Goal: Task Accomplishment & Management: Use online tool/utility

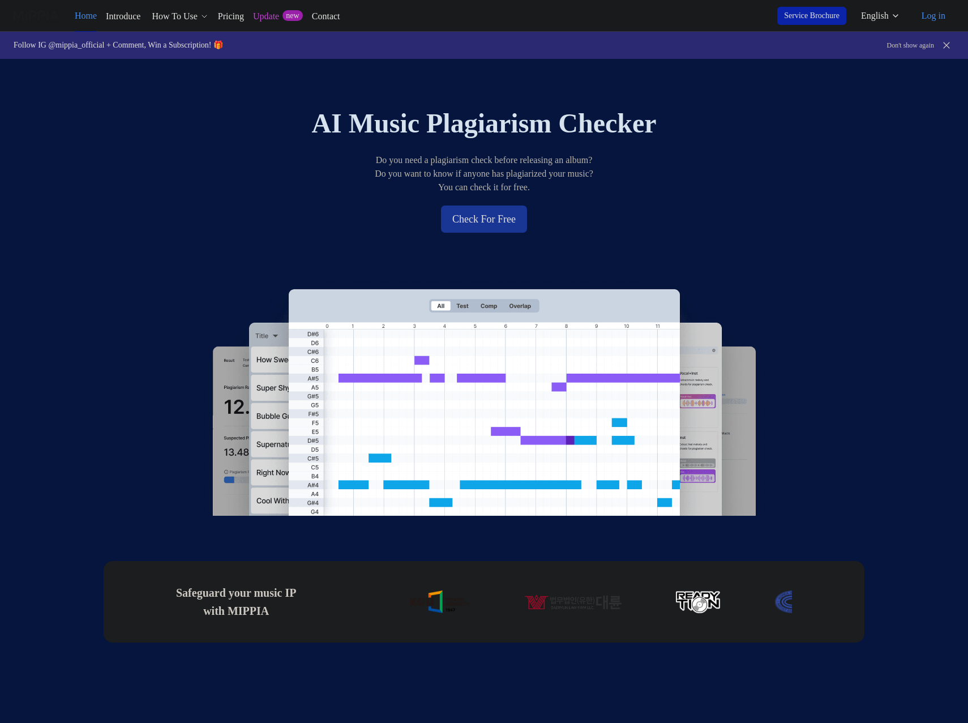
click at [507, 220] on button "Check For Free" at bounding box center [484, 219] width 86 height 27
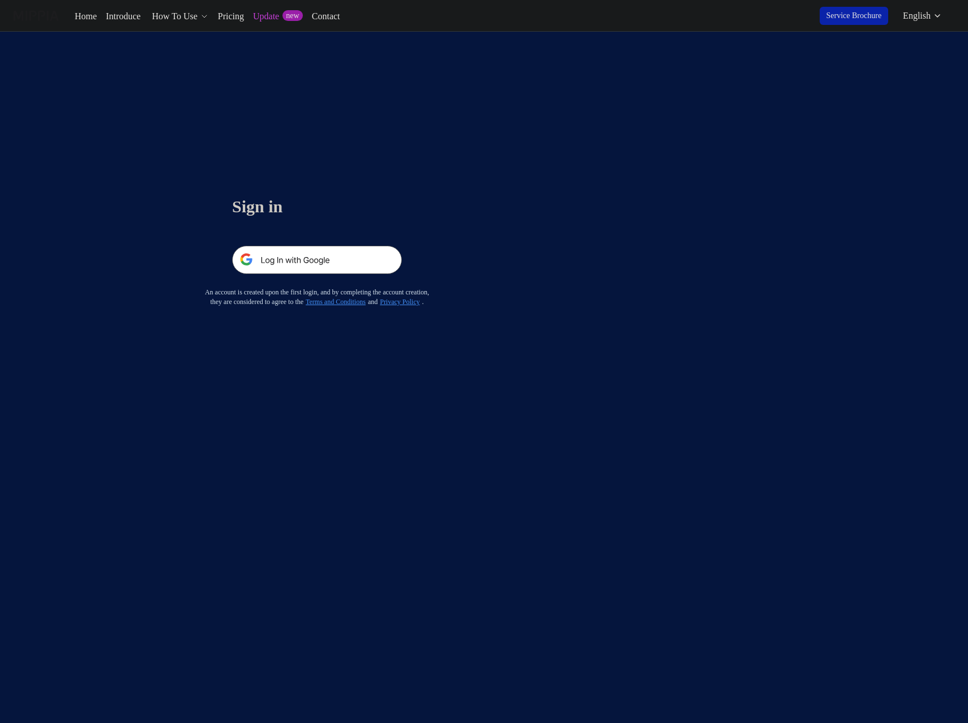
click at [342, 262] on img at bounding box center [317, 260] width 170 height 28
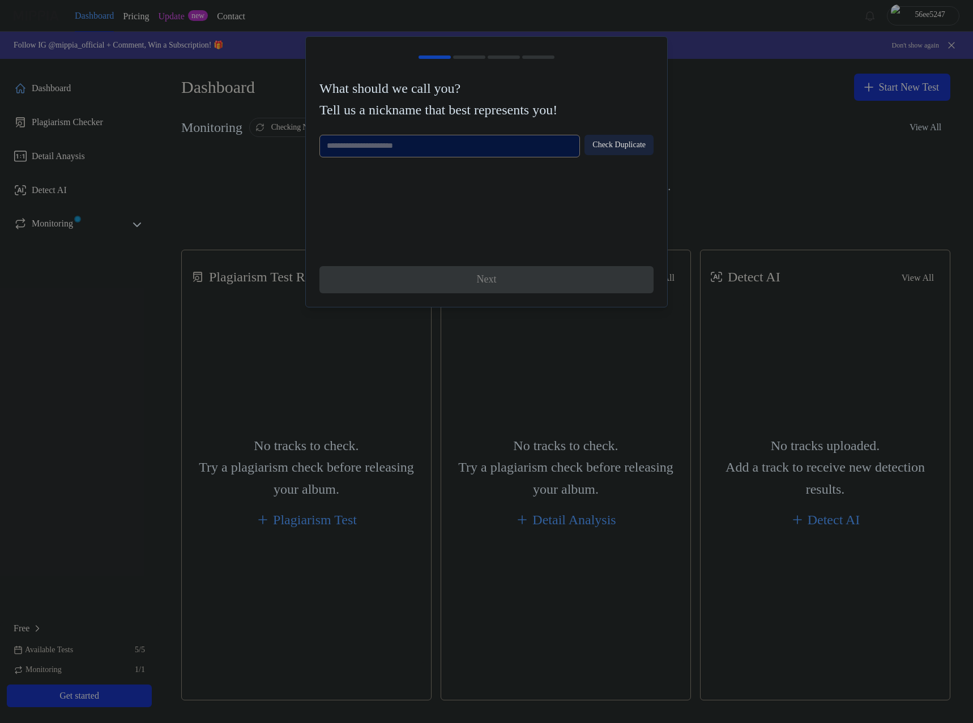
click at [505, 150] on input "text" at bounding box center [449, 146] width 261 height 23
type input "******"
click at [615, 138] on button "Check Duplicate" at bounding box center [618, 145] width 69 height 20
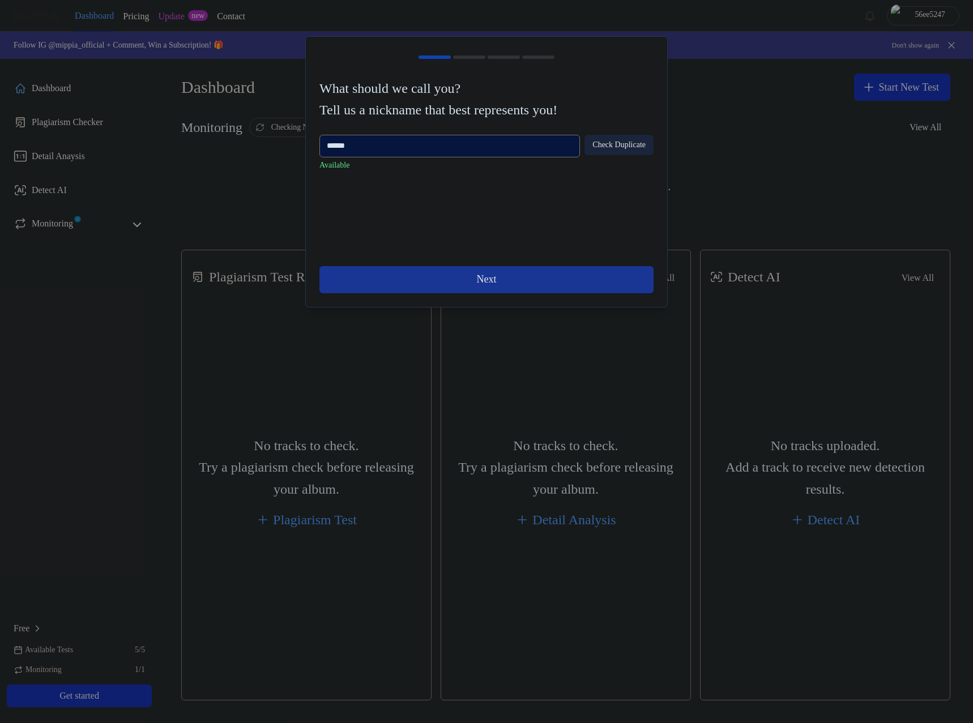
click at [497, 279] on button "Next" at bounding box center [486, 279] width 334 height 27
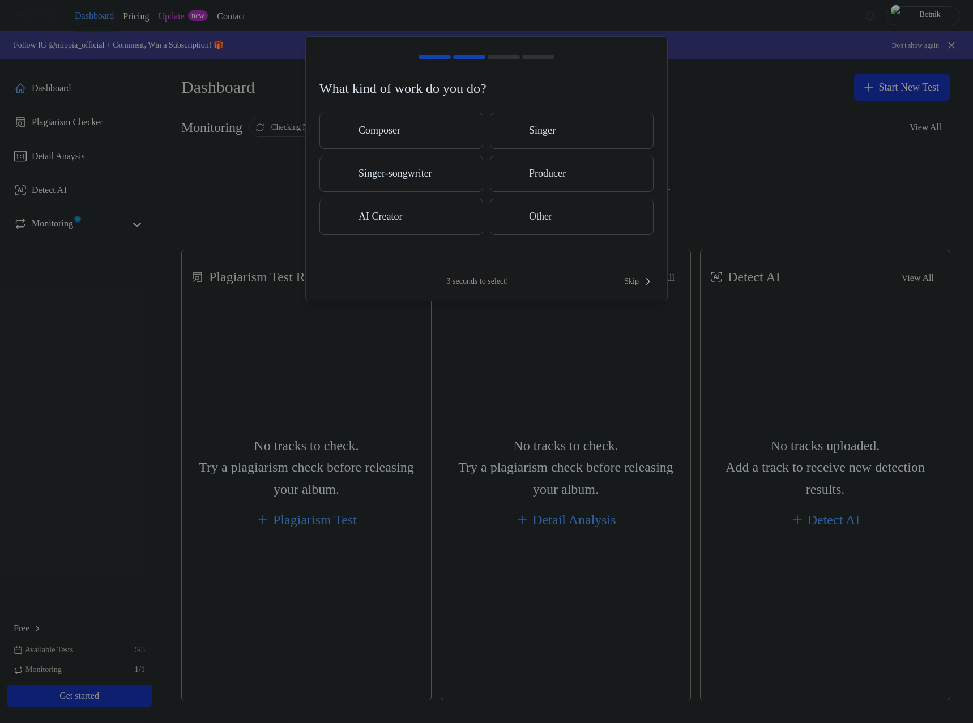
click at [403, 139] on button "Composer" at bounding box center [401, 131] width 164 height 36
click at [638, 277] on span "Skip" at bounding box center [638, 281] width 29 height 11
click at [633, 266] on span "Skip" at bounding box center [638, 269] width 32 height 14
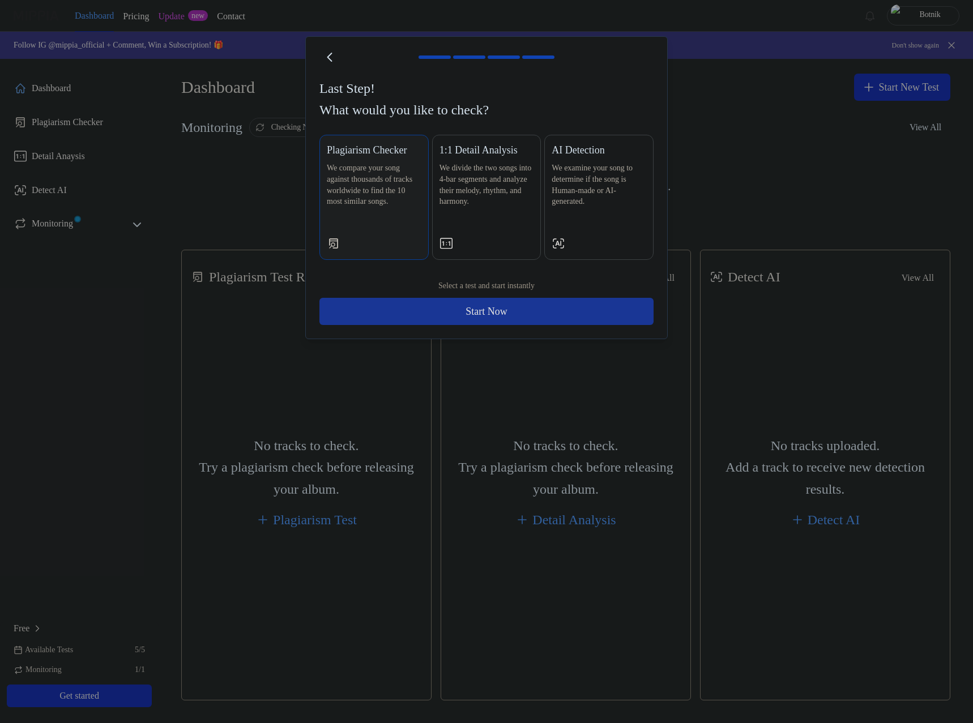
click at [563, 308] on button "Start Now" at bounding box center [486, 311] width 334 height 27
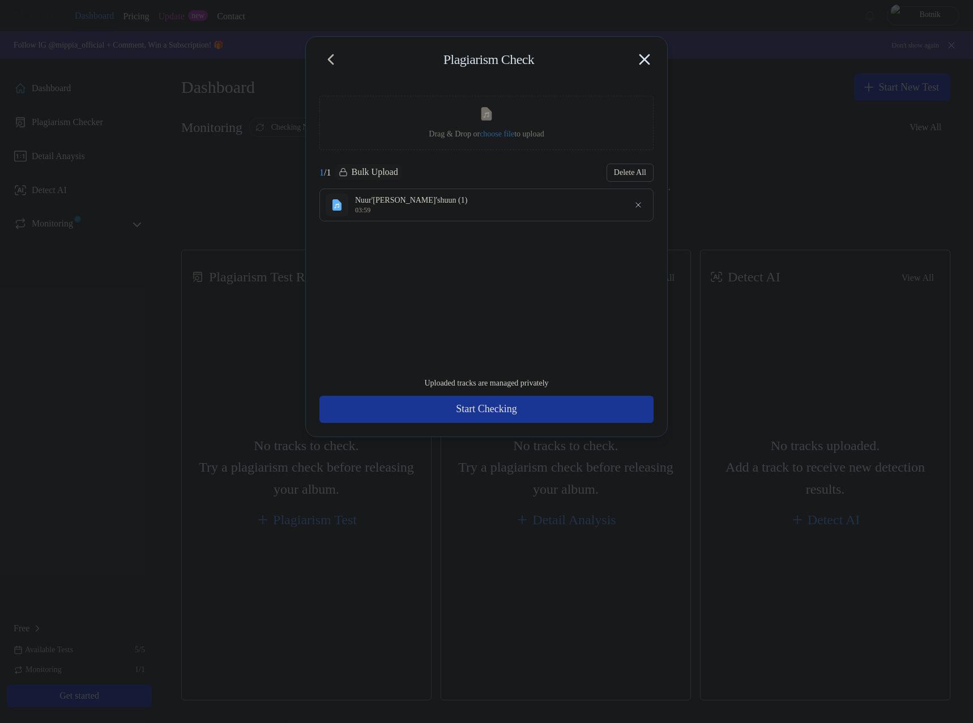
click at [521, 412] on button "Start Checking" at bounding box center [486, 409] width 334 height 27
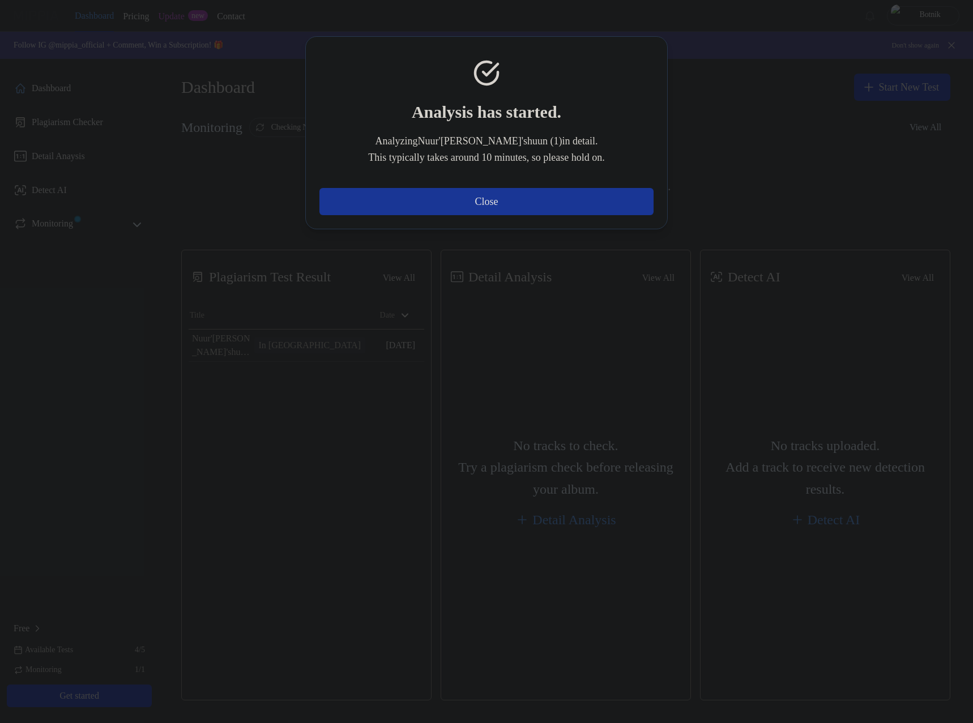
click at [520, 200] on button "Close" at bounding box center [486, 201] width 334 height 27
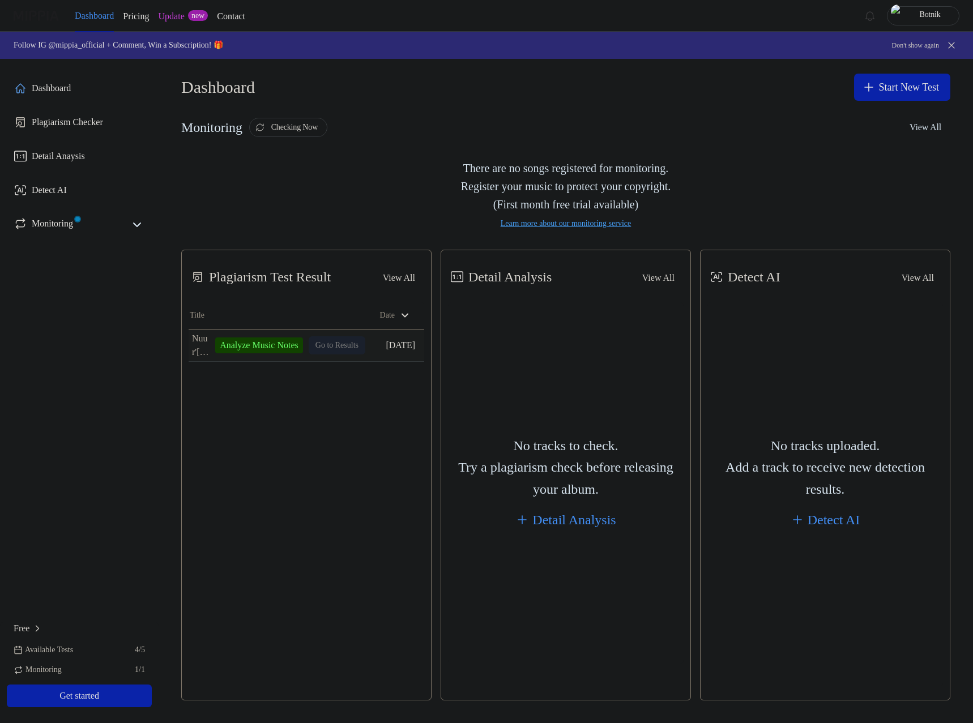
click at [326, 345] on td "Nuur'thel kael'shuun (1) Analyze Music Notes Go to Results" at bounding box center [277, 346] width 177 height 32
click at [257, 342] on div "Analyze Music Notes" at bounding box center [259, 346] width 88 height 16
click at [133, 220] on icon at bounding box center [137, 225] width 14 height 14
click at [824, 521] on div "Detect AI" at bounding box center [834, 520] width 53 height 22
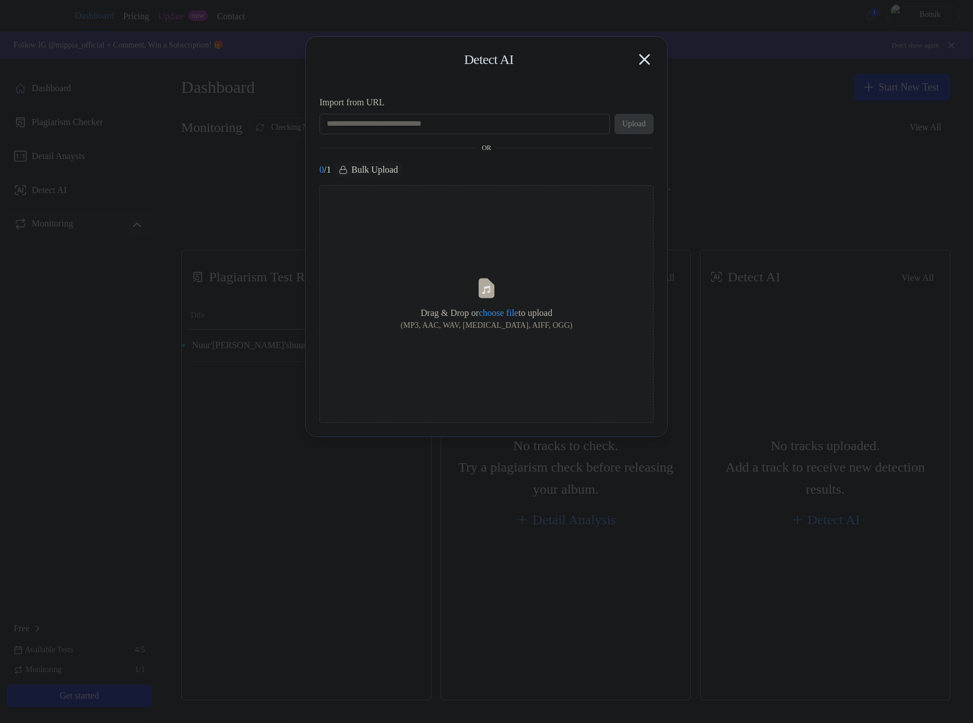
click at [650, 60] on icon "button" at bounding box center [644, 59] width 18 height 18
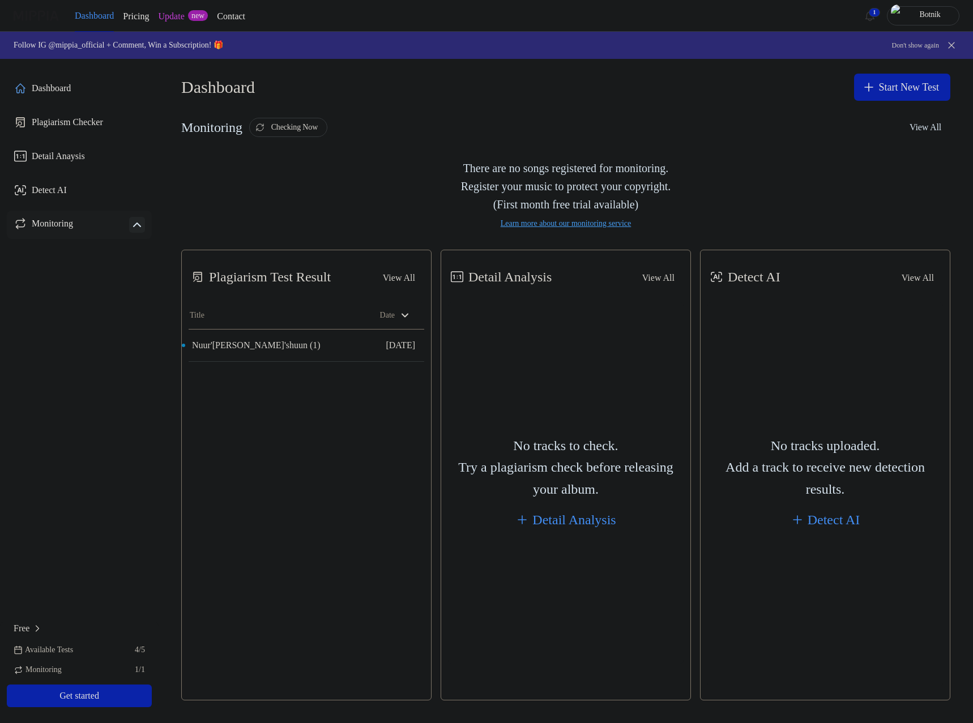
click at [293, 483] on div "Plagiarism Test Result View All Plagiarism Test Result Title Date Nuur'thel kae…" at bounding box center [306, 475] width 250 height 451
click at [403, 271] on button "View All" at bounding box center [399, 278] width 50 height 23
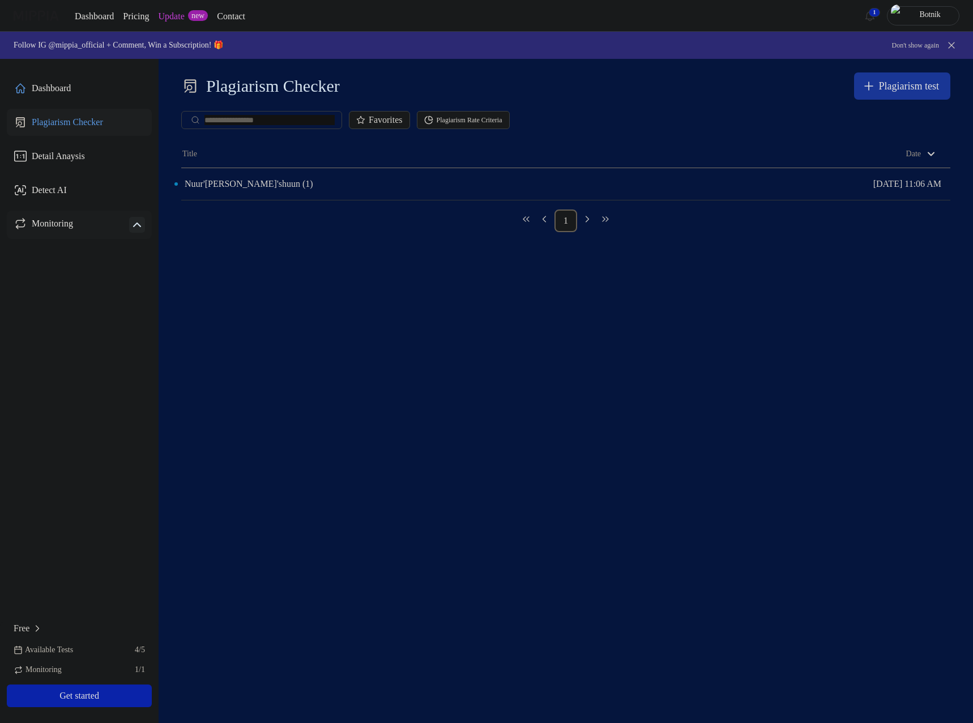
click at [889, 92] on div "Plagiarism test" at bounding box center [909, 86] width 61 height 16
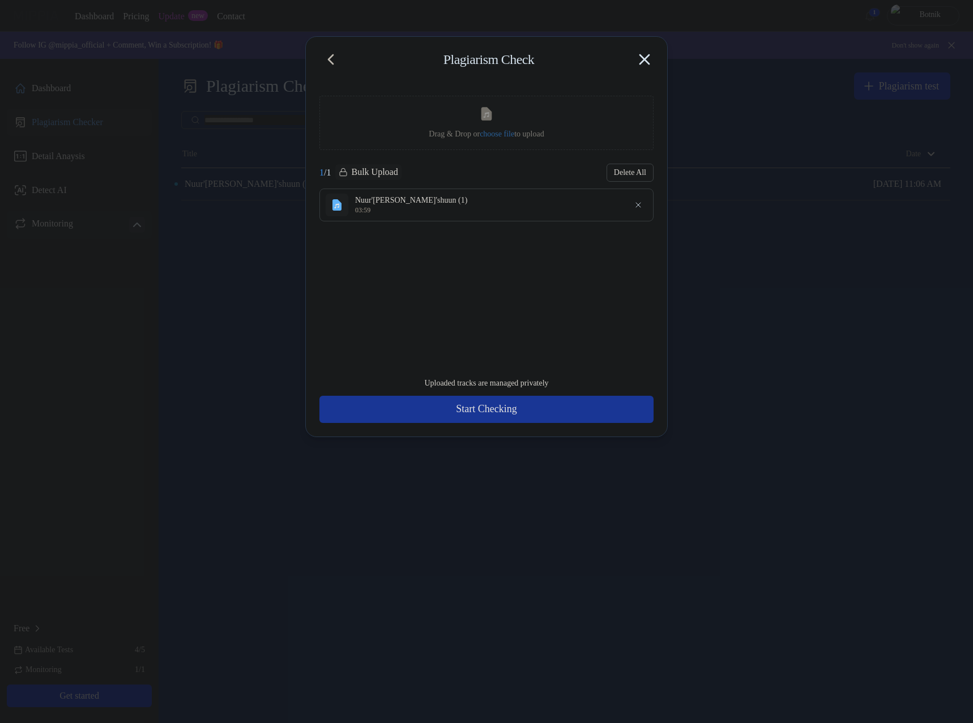
click at [513, 415] on button "Start Checking" at bounding box center [486, 409] width 334 height 27
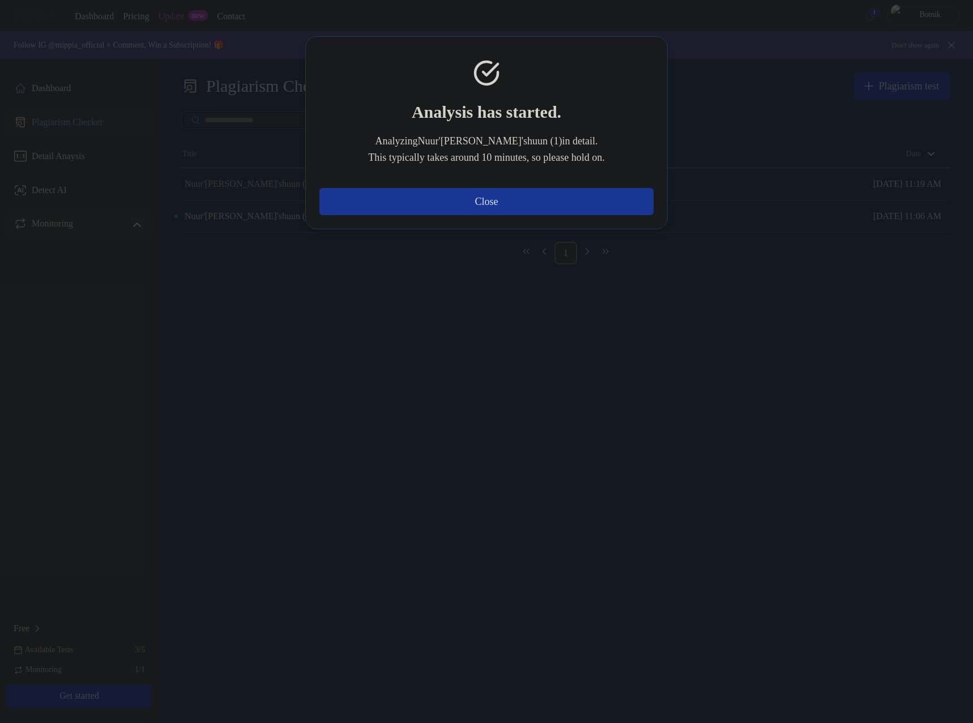
click at [484, 204] on button "Close" at bounding box center [486, 201] width 334 height 27
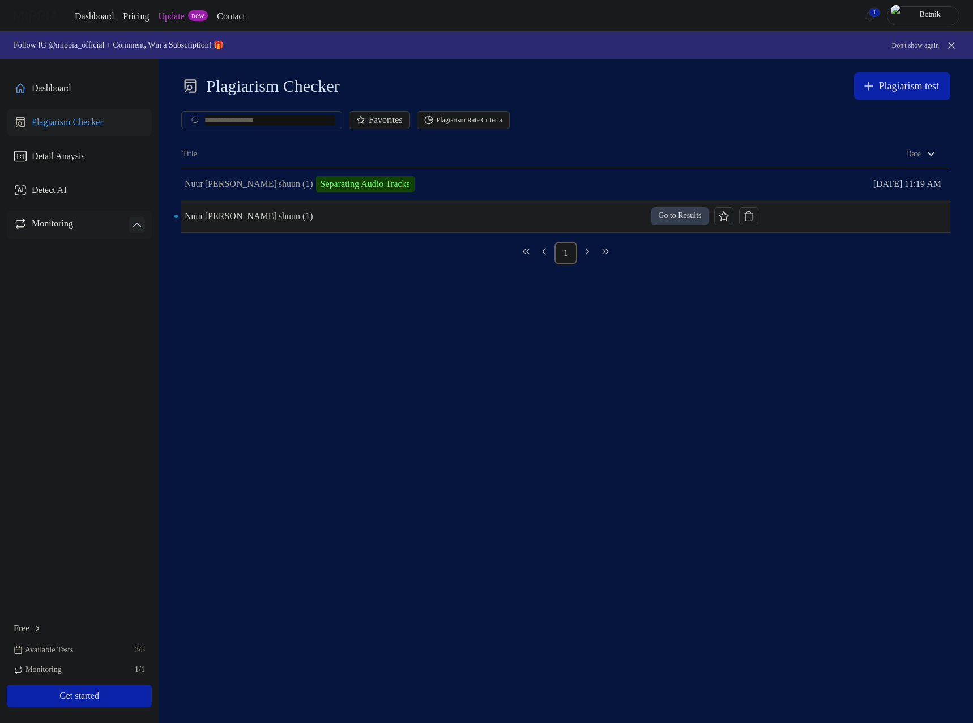
click at [669, 216] on button "Go to Results" at bounding box center [679, 216] width 57 height 18
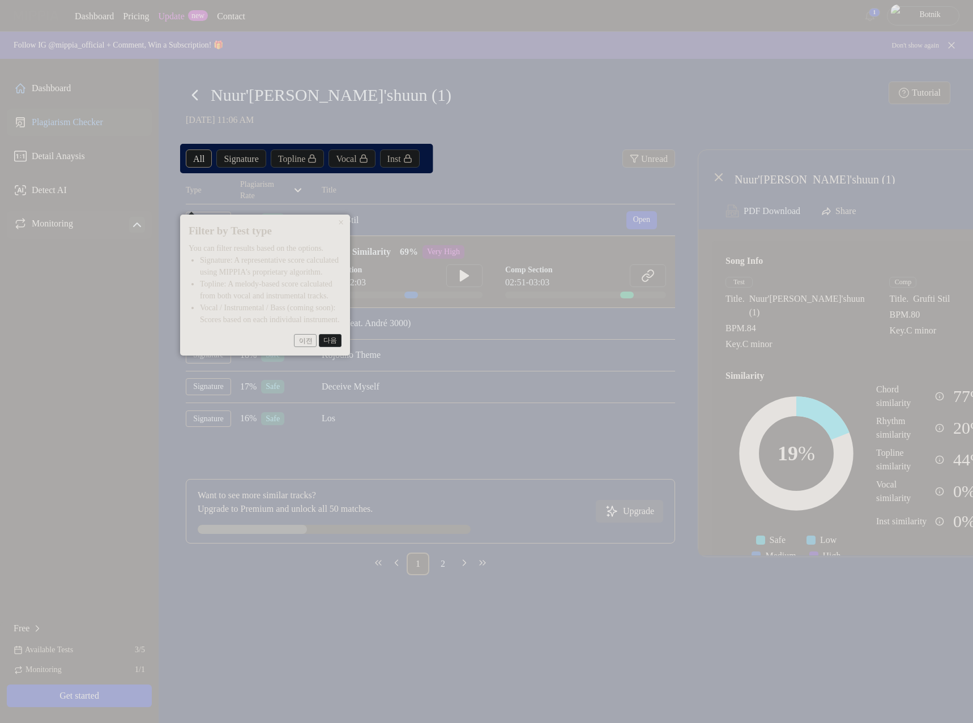
click at [340, 344] on button "다음" at bounding box center [330, 341] width 23 height 14
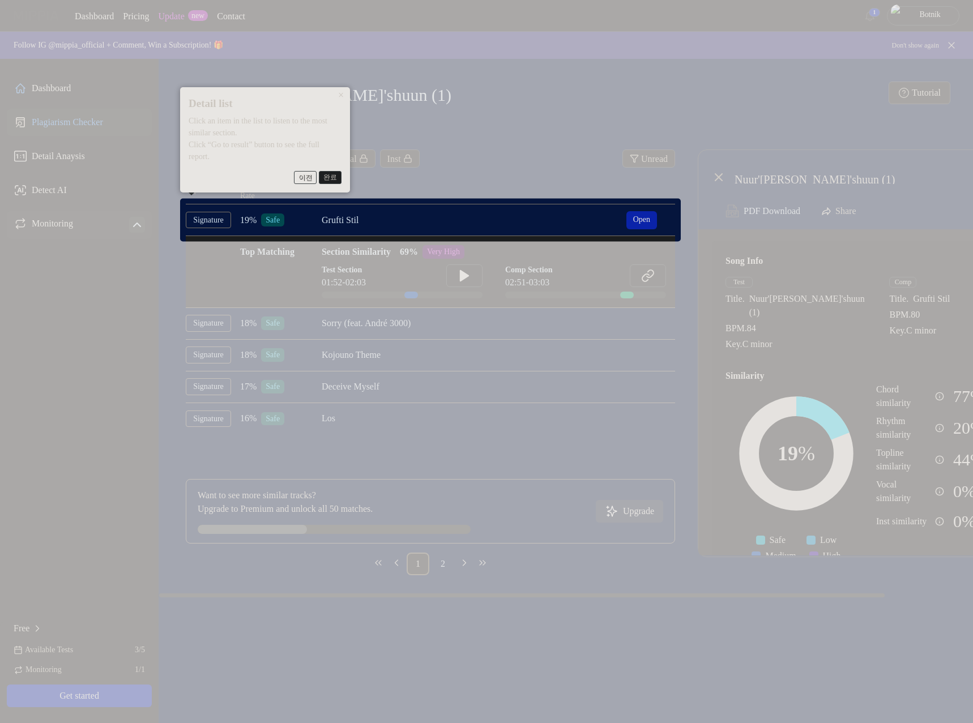
click at [339, 178] on button "완료" at bounding box center [330, 178] width 23 height 14
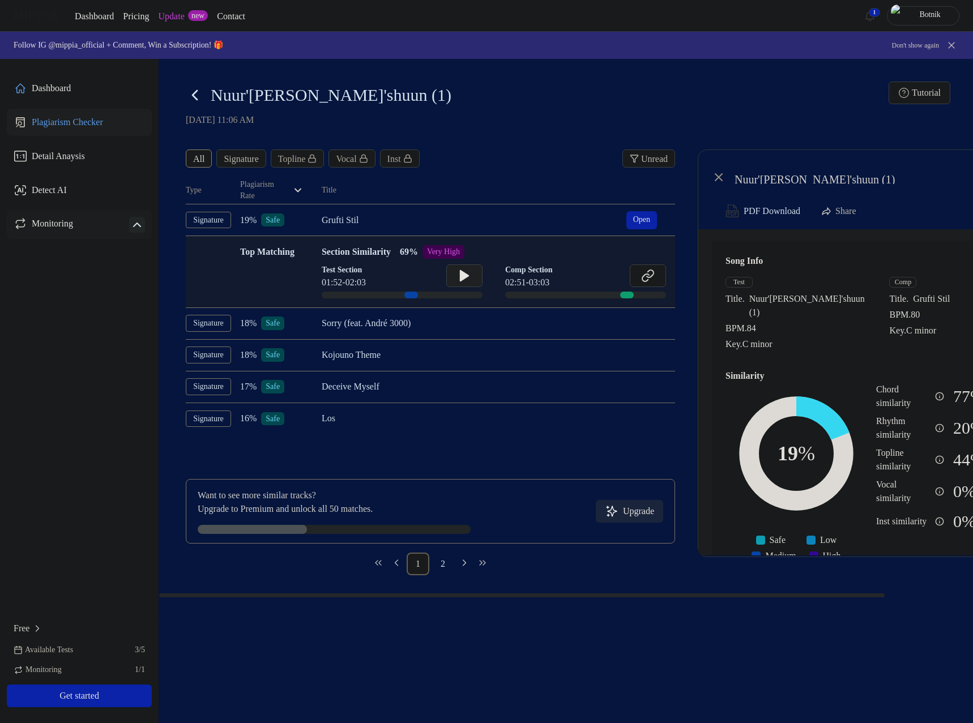
click at [468, 275] on icon at bounding box center [464, 276] width 8 height 10
click at [456, 280] on button at bounding box center [464, 275] width 36 height 23
click at [632, 293] on div at bounding box center [627, 295] width 14 height 7
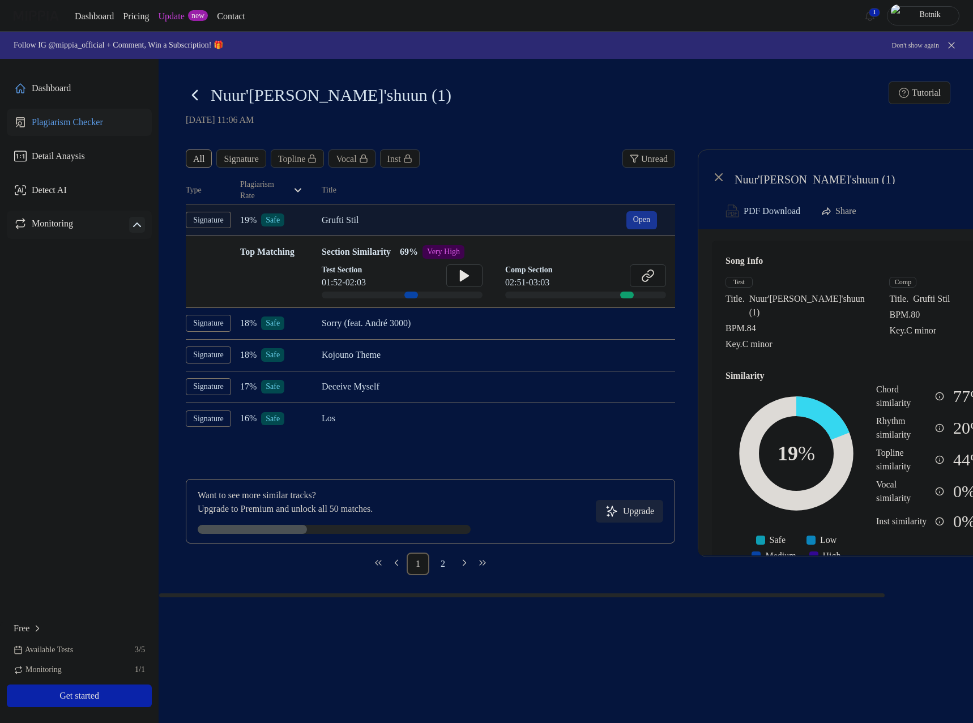
click at [641, 224] on button "Open" at bounding box center [641, 220] width 31 height 18
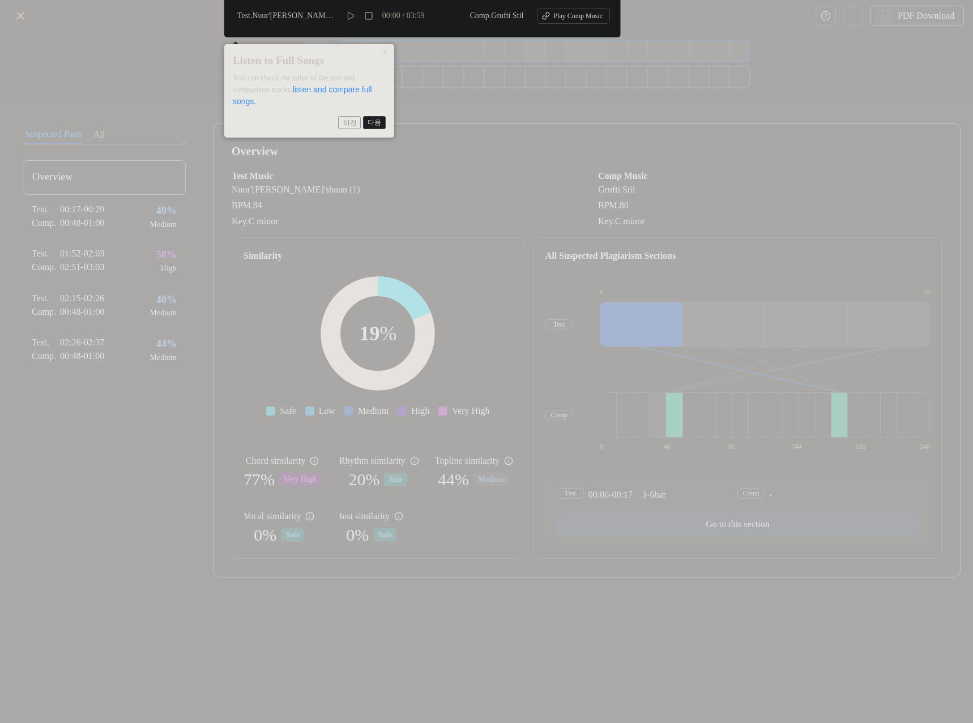
click at [377, 123] on button "다음" at bounding box center [374, 123] width 23 height 14
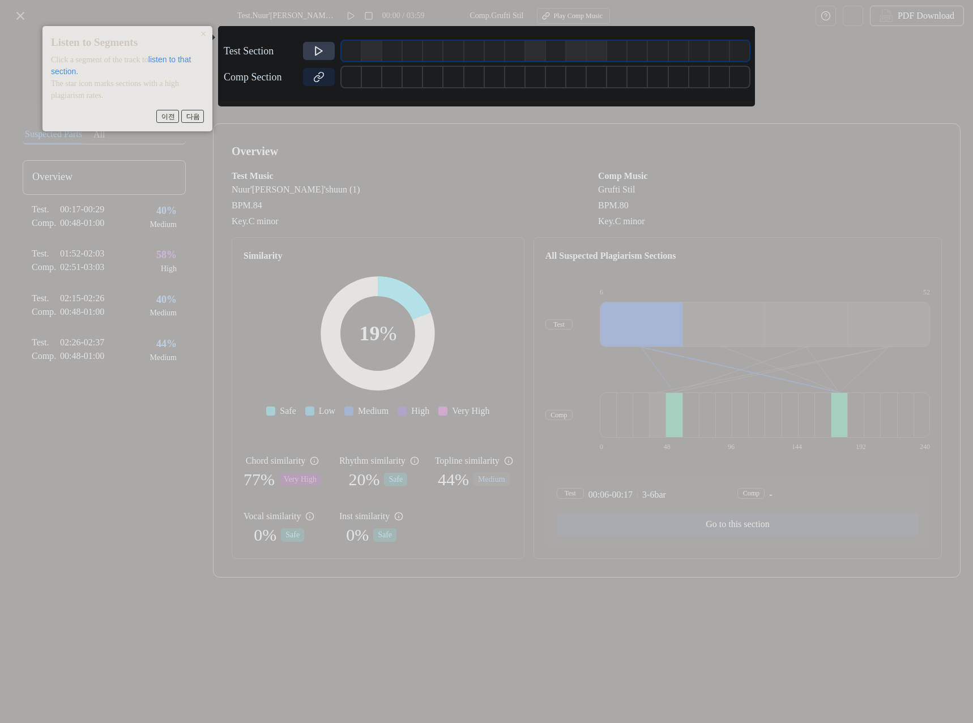
click at [316, 50] on icon at bounding box center [318, 51] width 7 height 8
click at [343, 117] on icon at bounding box center [486, 361] width 973 height 723
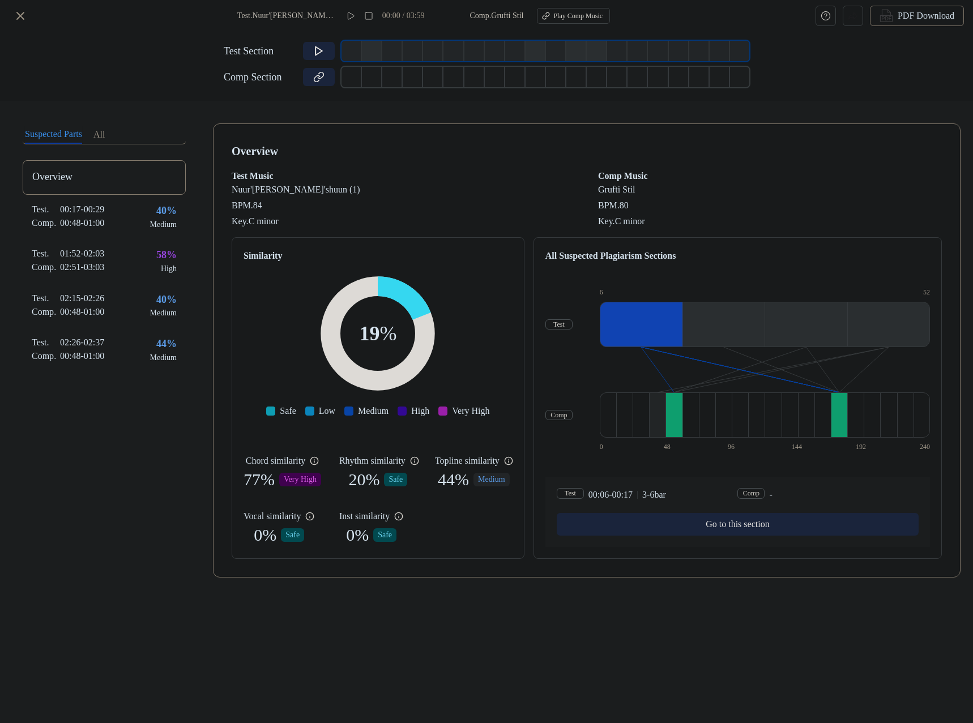
click at [573, 327] on div "Test" at bounding box center [558, 324] width 27 height 11
click at [573, 324] on div "Test" at bounding box center [558, 324] width 27 height 11
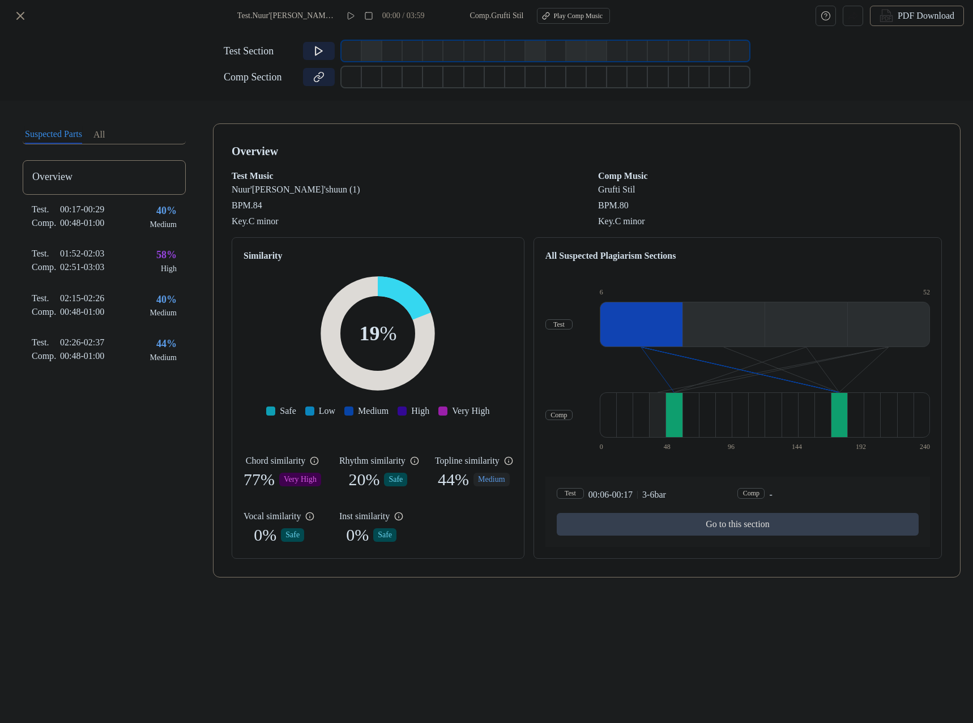
click at [737, 523] on button "Go to this section" at bounding box center [738, 524] width 362 height 23
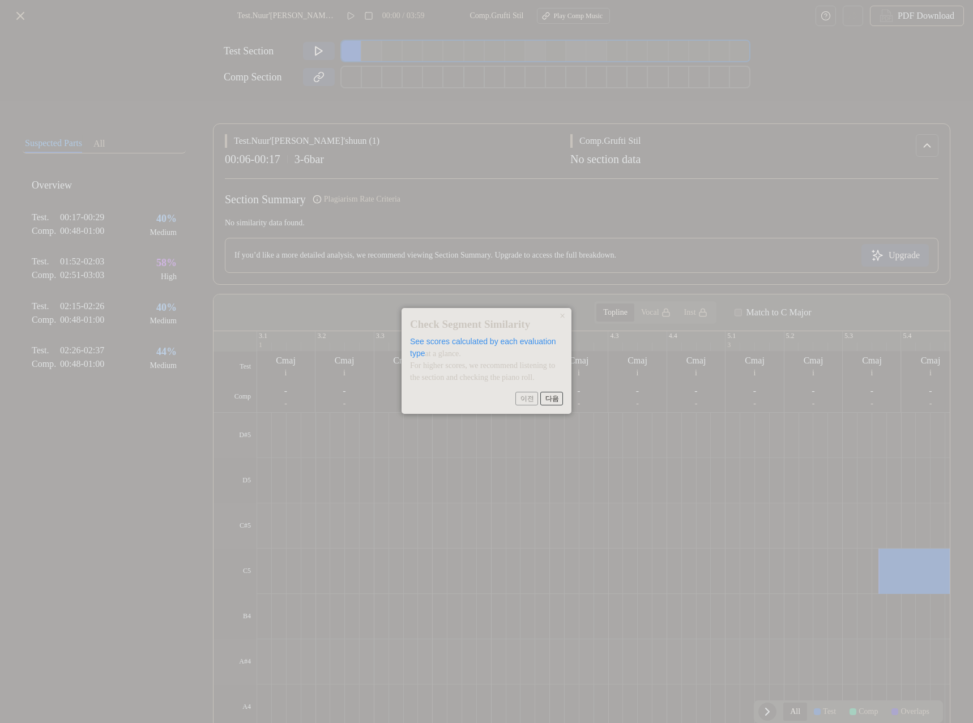
click at [531, 396] on span "이전 다음" at bounding box center [486, 399] width 153 height 14
click at [561, 403] on button "다음" at bounding box center [551, 399] width 23 height 14
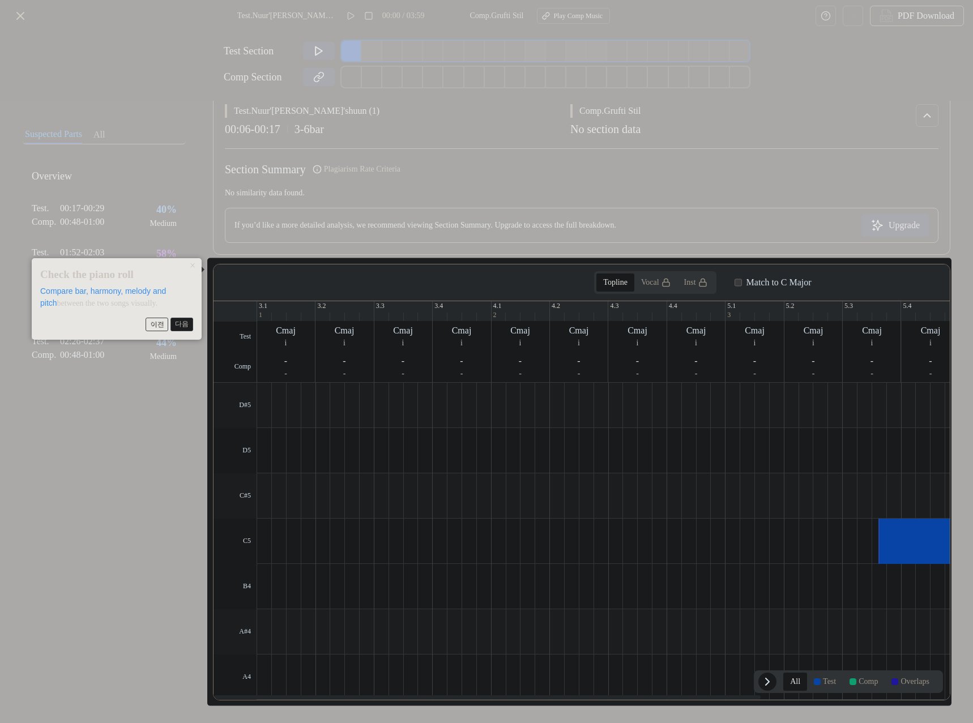
click at [184, 327] on button "다음" at bounding box center [181, 325] width 23 height 14
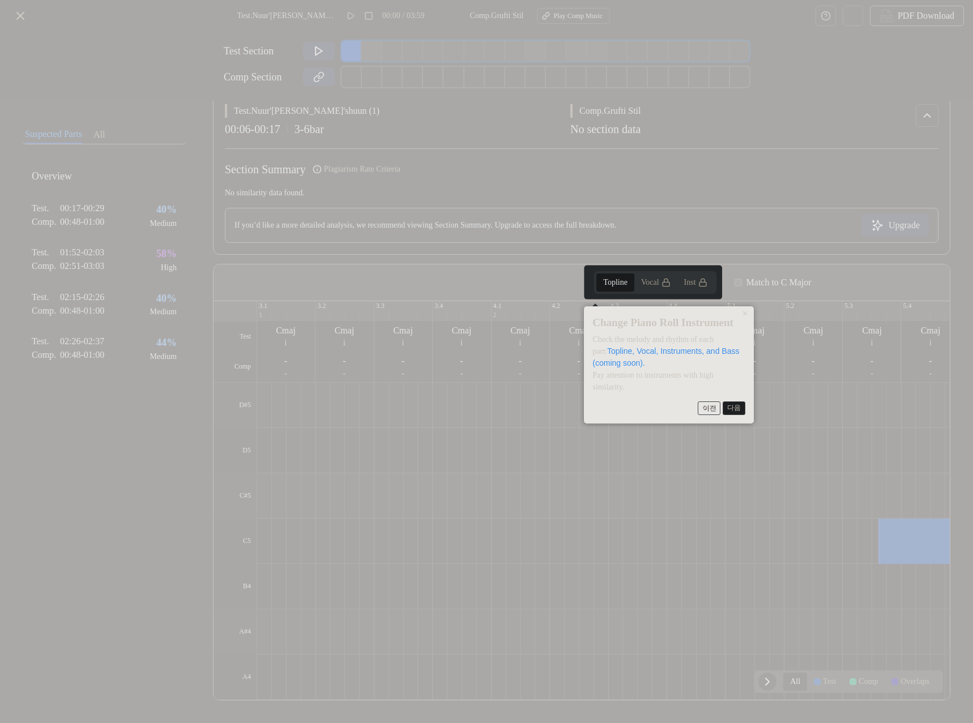
click at [731, 405] on button "다음" at bounding box center [734, 409] width 23 height 14
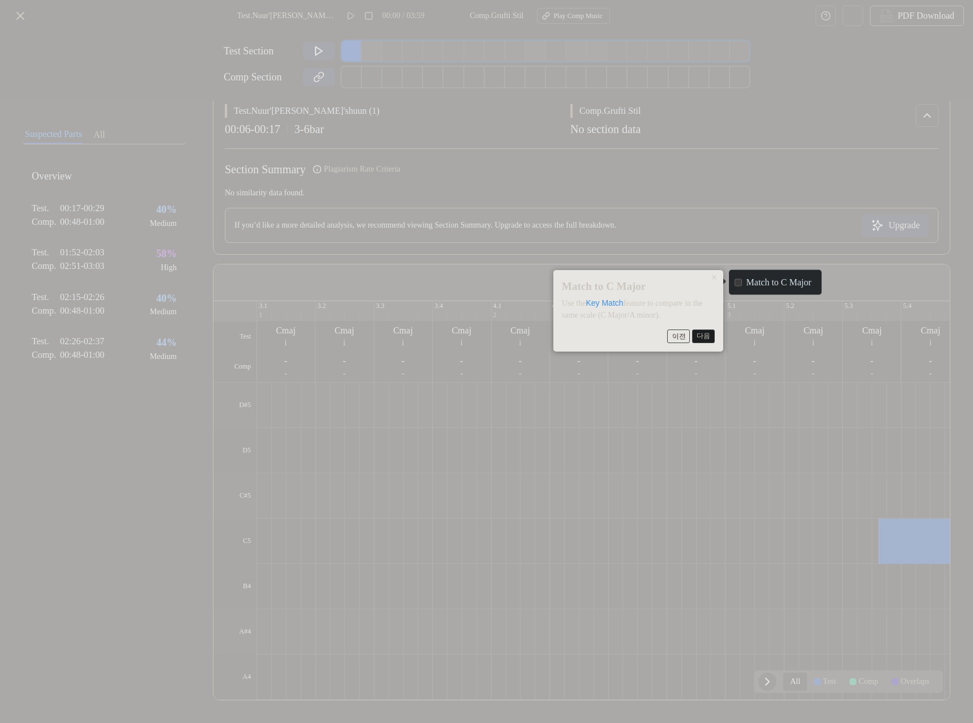
click at [699, 335] on button "다음" at bounding box center [703, 337] width 23 height 14
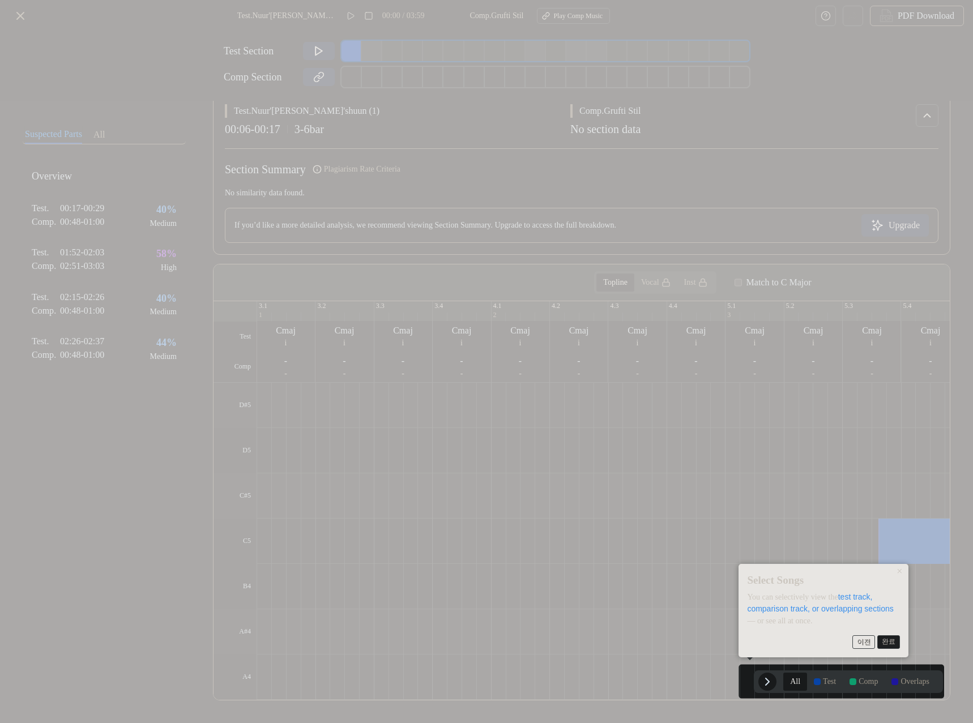
click at [884, 645] on button "완료" at bounding box center [888, 642] width 23 height 14
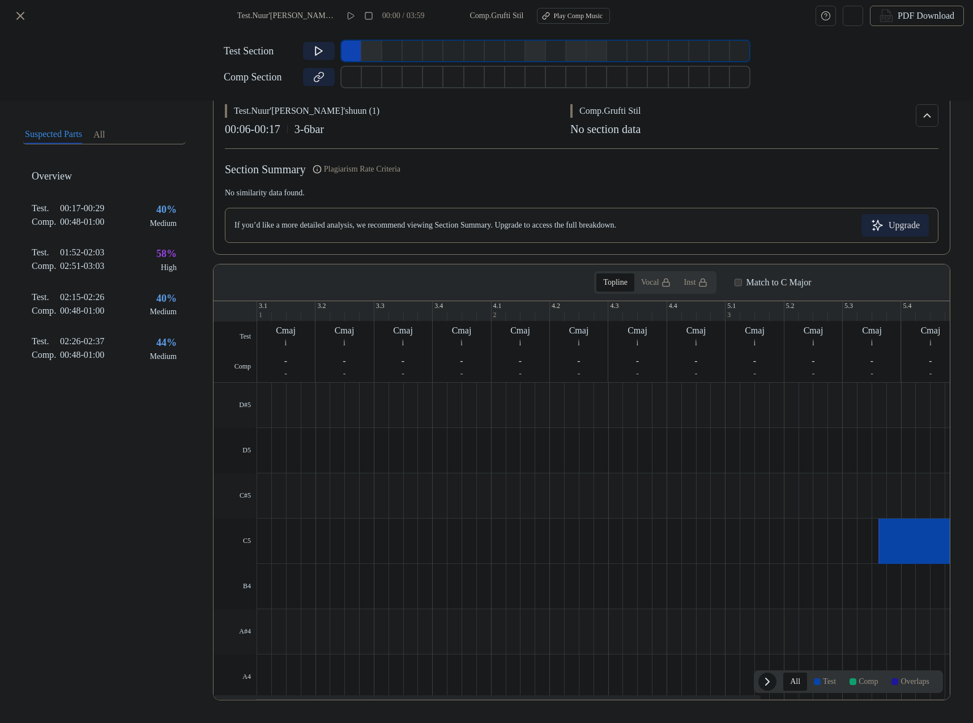
click at [886, 533] on div at bounding box center [917, 541] width 78 height 45
click at [312, 53] on button at bounding box center [319, 51] width 32 height 18
click at [23, 20] on icon at bounding box center [21, 16] width 14 height 14
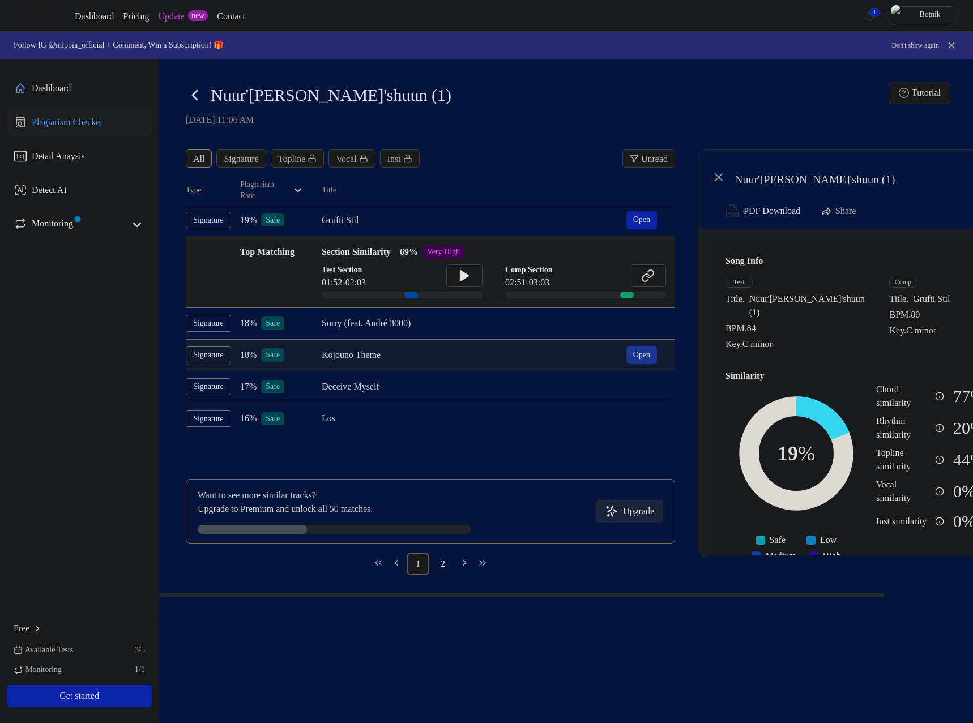
click at [649, 356] on button "Open" at bounding box center [641, 355] width 31 height 18
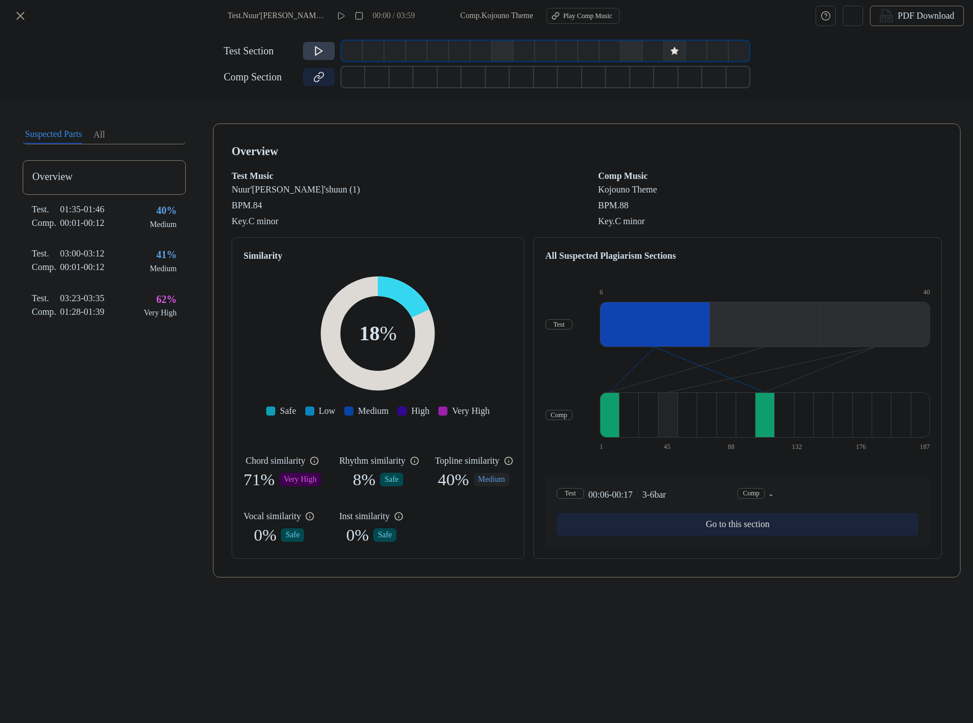
click at [319, 52] on icon at bounding box center [318, 50] width 11 height 11
click at [54, 220] on div "Comp ." at bounding box center [46, 223] width 28 height 14
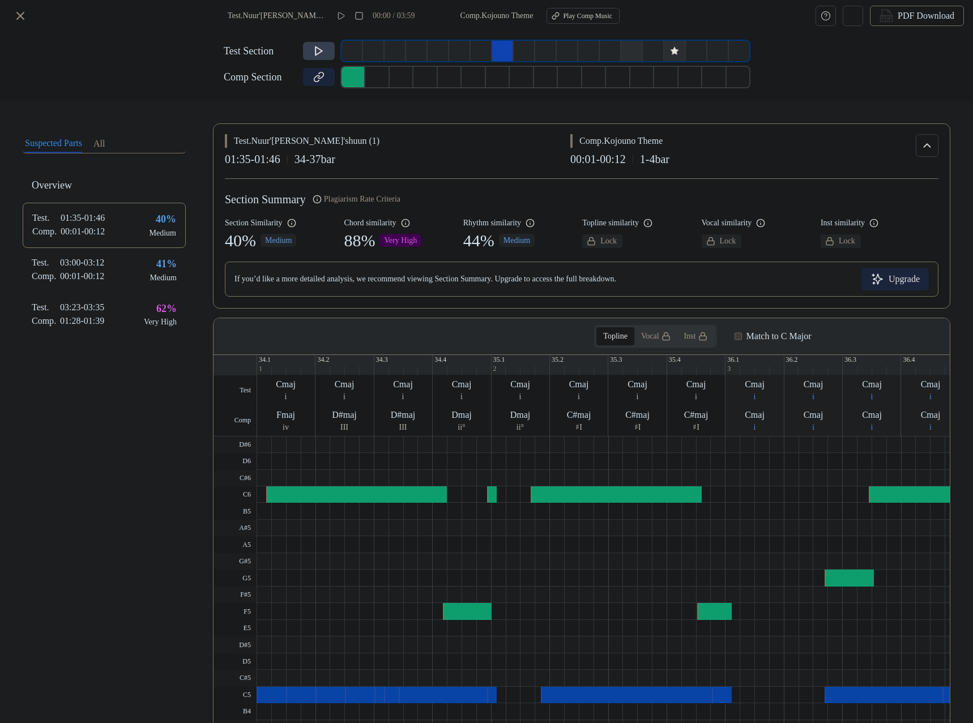
click at [321, 53] on icon at bounding box center [318, 51] width 7 height 8
click at [104, 314] on div "01:28 - 01:39" at bounding box center [82, 321] width 44 height 14
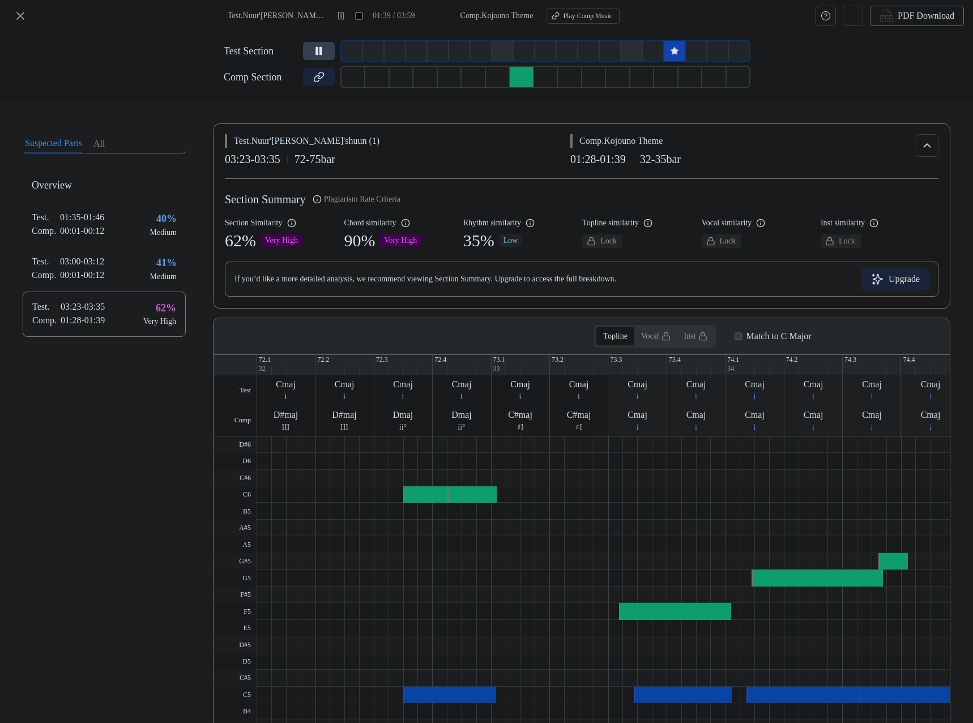
click at [319, 54] on icon at bounding box center [318, 50] width 11 height 11
click at [320, 53] on icon at bounding box center [318, 50] width 11 height 11
click at [382, 229] on div "90 % Very High" at bounding box center [383, 241] width 78 height 24
click at [403, 222] on icon at bounding box center [405, 223] width 9 height 9
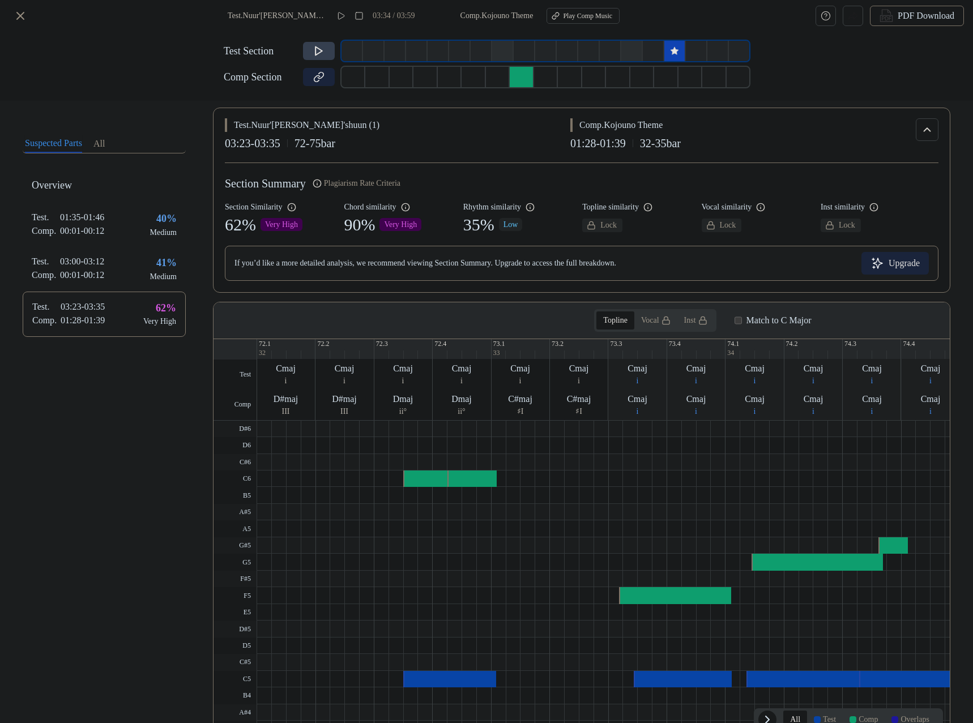
scroll to position [54, 0]
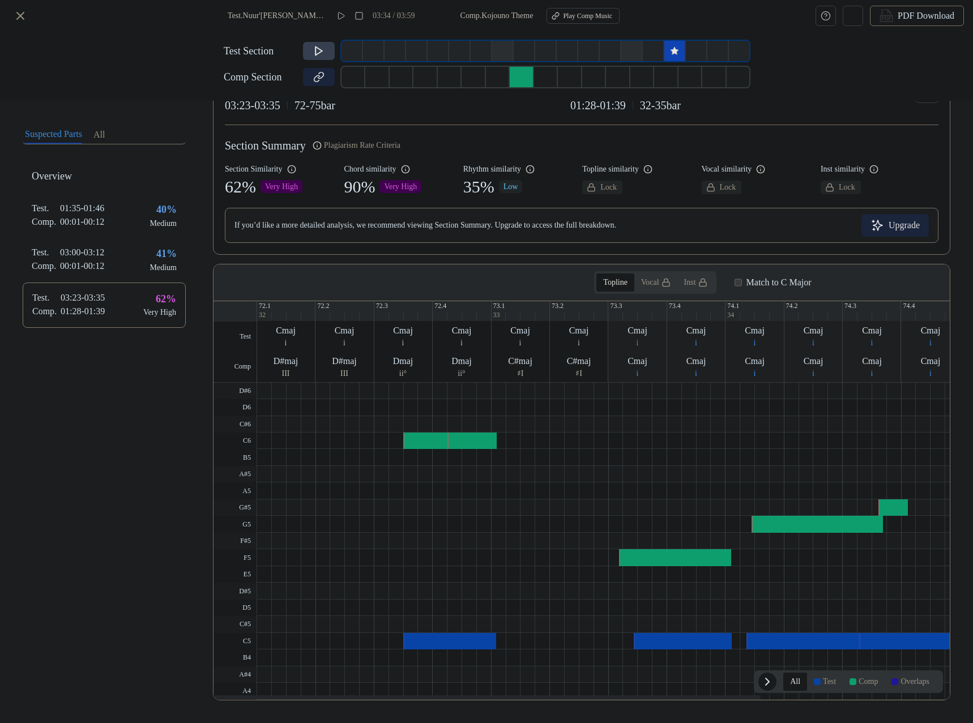
click at [423, 442] on div at bounding box center [427, 441] width 49 height 16
drag, startPoint x: 415, startPoint y: 442, endPoint x: 417, endPoint y: 449, distance: 7.7
click at [415, 441] on div at bounding box center [427, 441] width 49 height 16
click at [419, 637] on div at bounding box center [449, 641] width 93 height 16
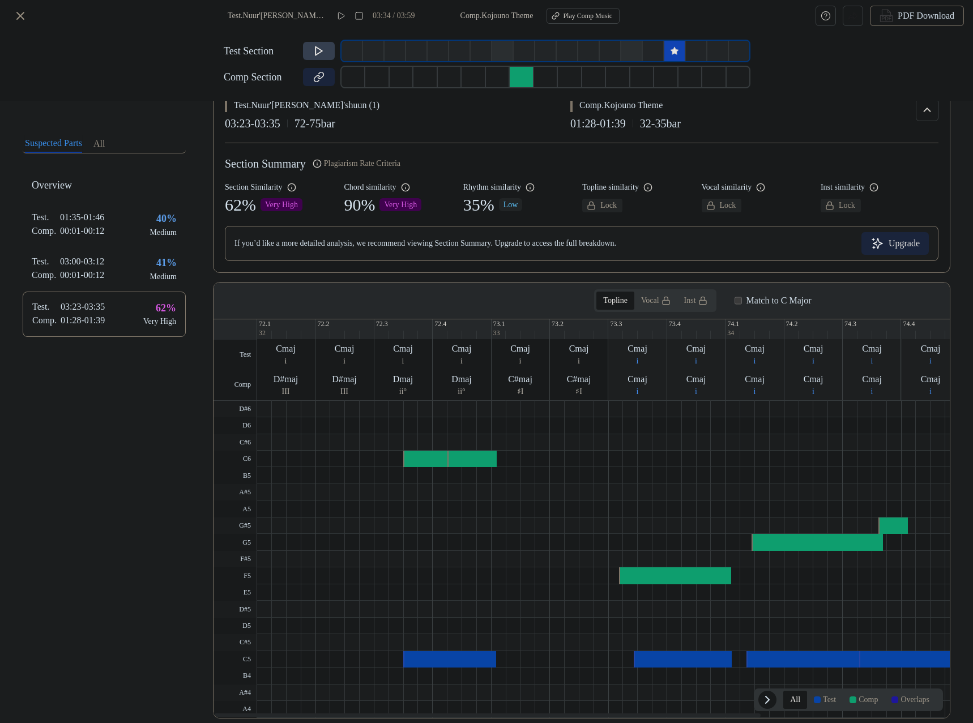
scroll to position [0, 0]
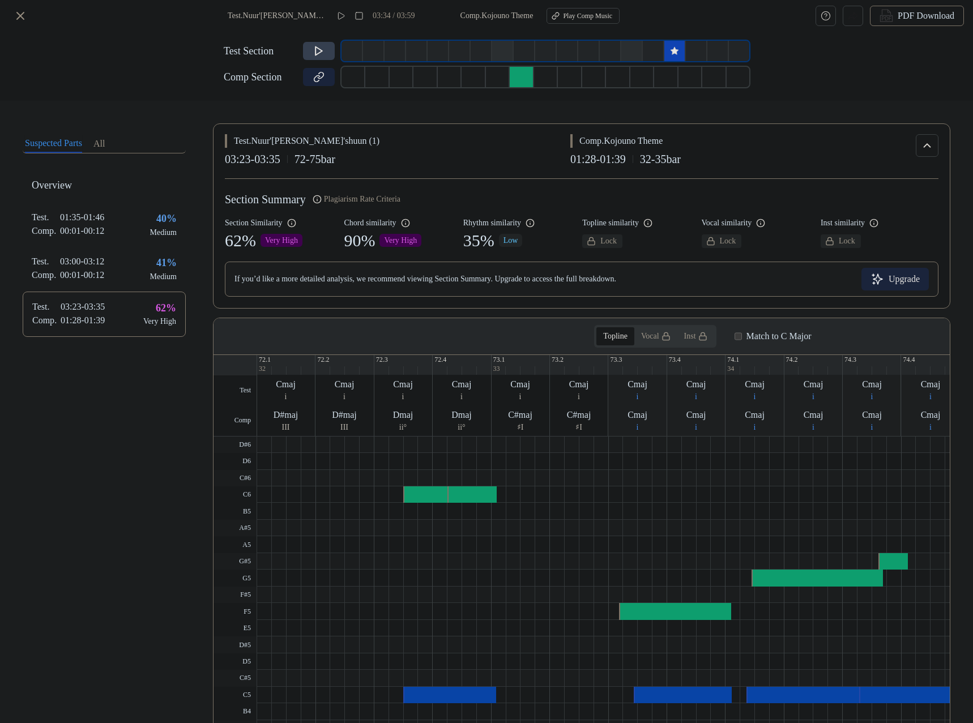
click at [317, 56] on icon at bounding box center [318, 50] width 11 height 11
click at [20, 14] on icon at bounding box center [21, 16] width 14 height 14
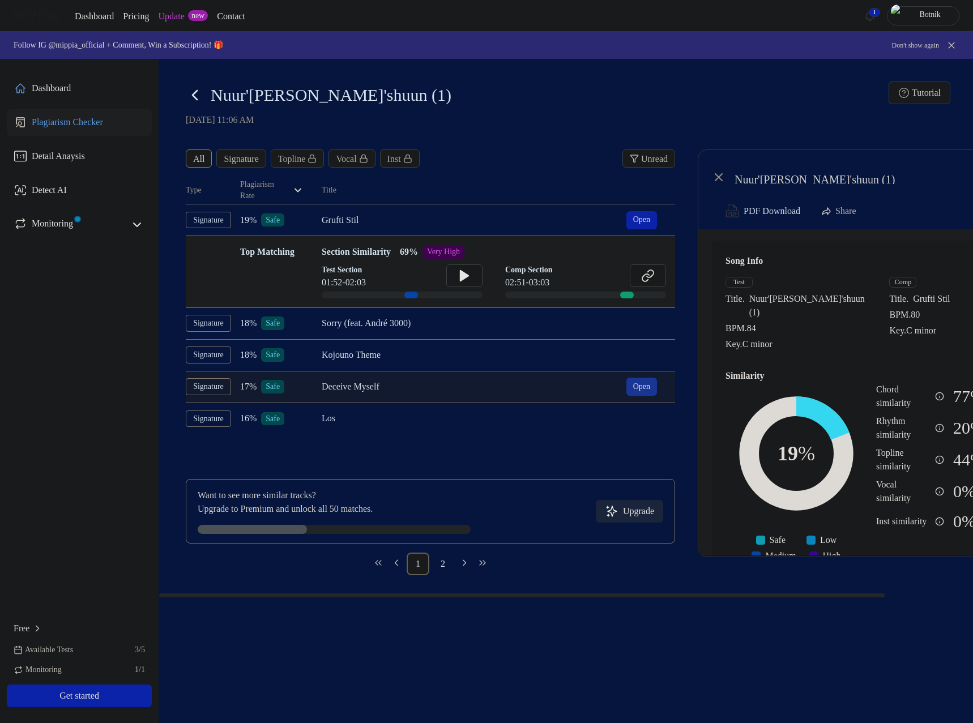
click at [639, 386] on button "Open" at bounding box center [641, 387] width 31 height 18
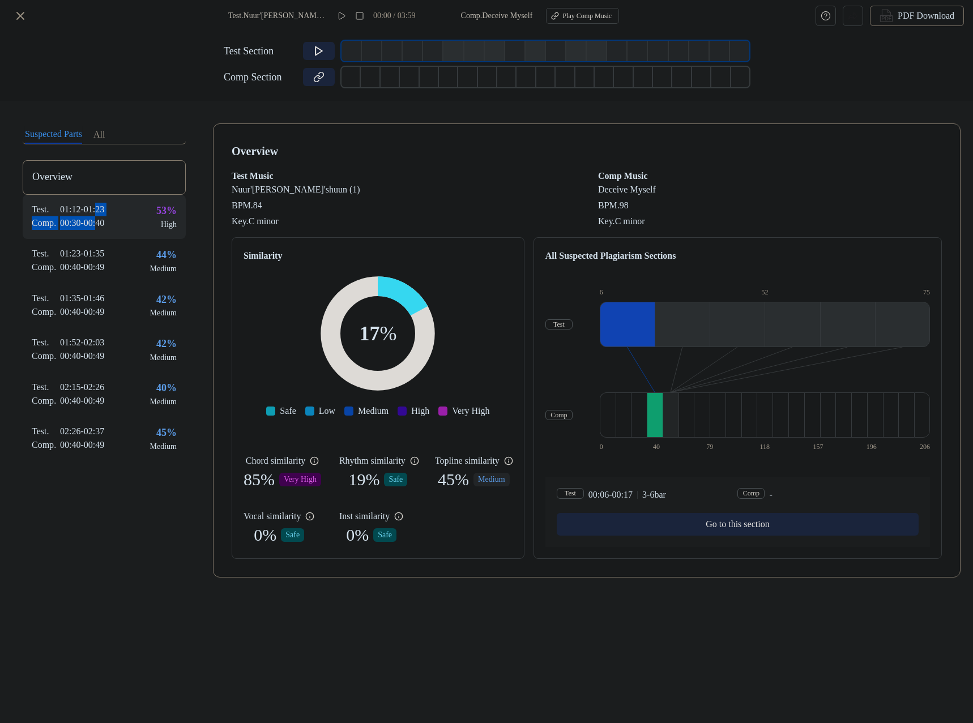
click at [100, 215] on div "Test . 01:12 - 01:23 Comp . 00:30 - 00:40" at bounding box center [68, 216] width 72 height 27
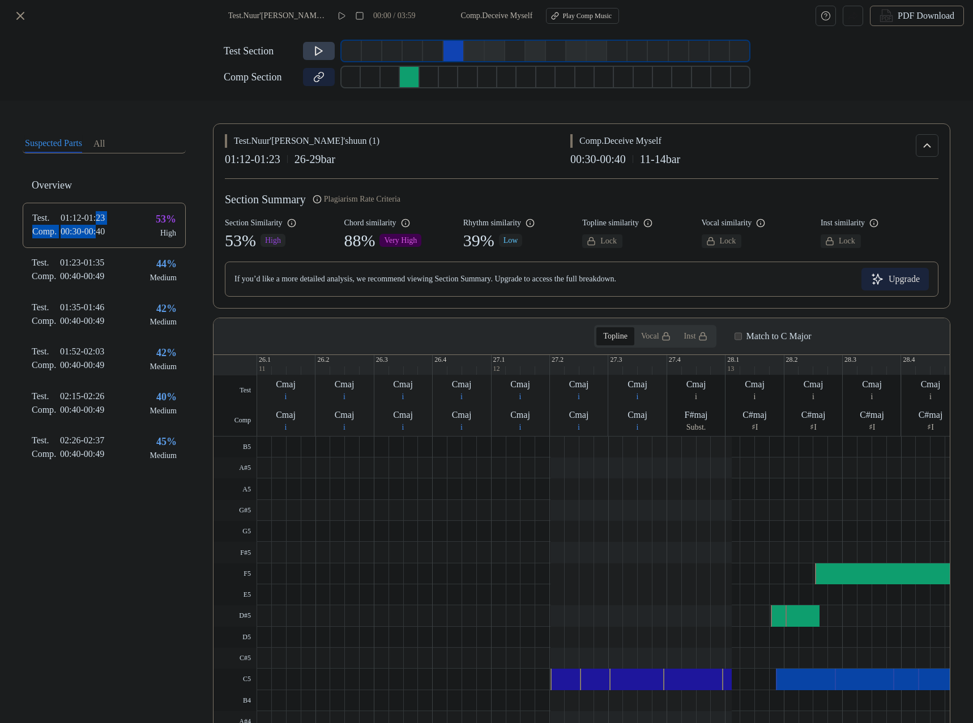
click at [312, 53] on button at bounding box center [319, 51] width 32 height 18
click at [125, 272] on div "Test . 01:23 - 01:35 Comp . 00:40 - 00:49 44 % Medium" at bounding box center [104, 270] width 163 height 44
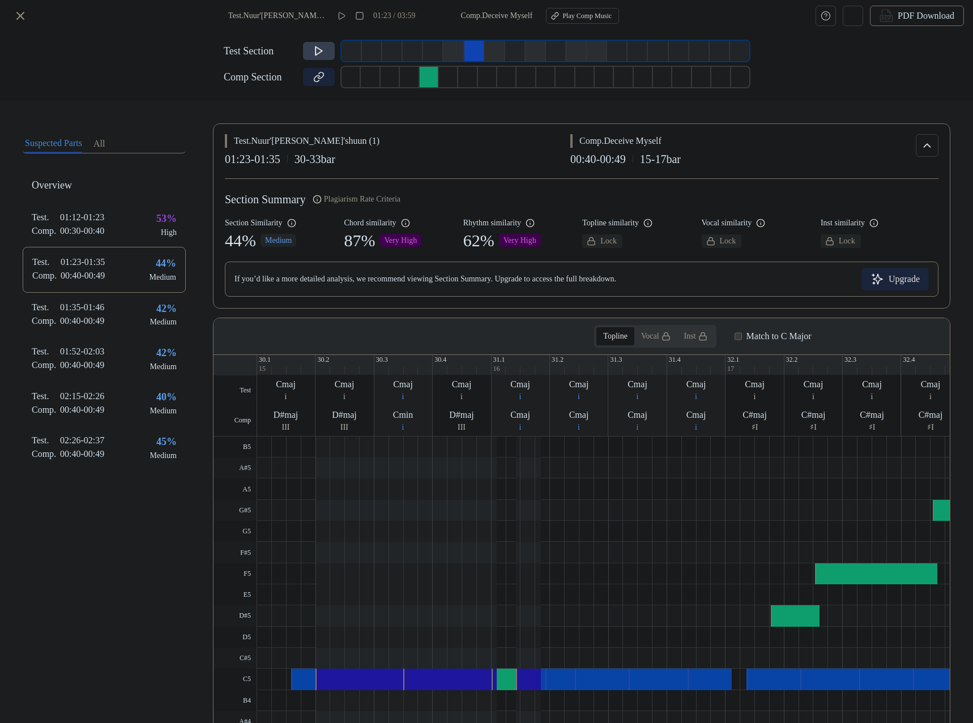
click at [323, 53] on icon at bounding box center [318, 50] width 11 height 11
click at [78, 314] on div "00:40 - 00:49" at bounding box center [82, 321] width 44 height 14
click at [323, 47] on icon at bounding box center [318, 50] width 11 height 11
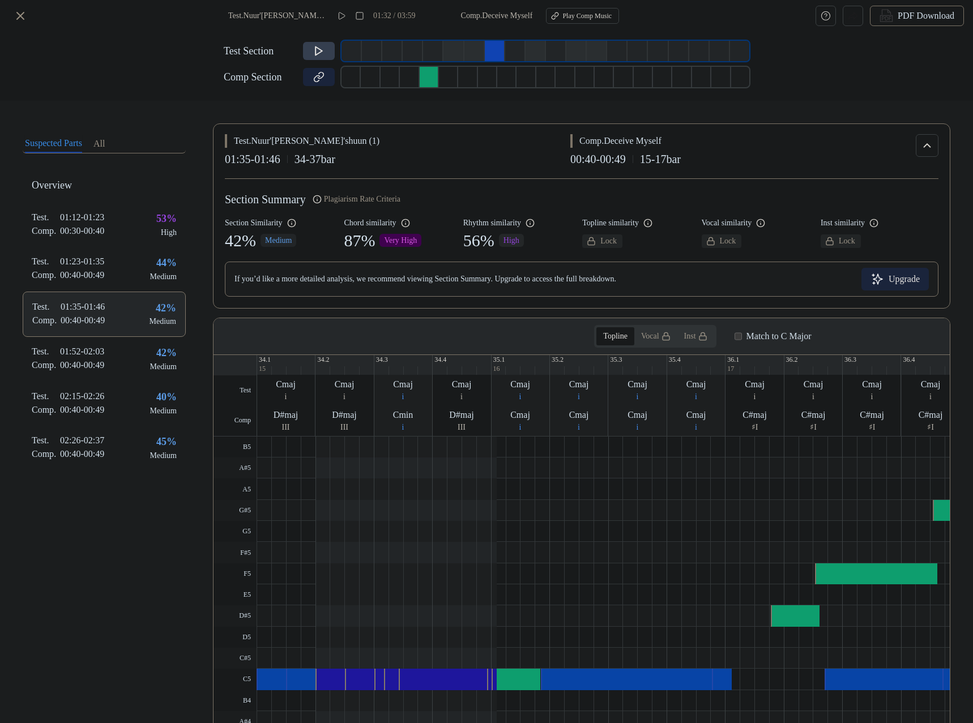
click at [122, 317] on div "Test . 01:35 - 01:46 Comp . 00:40 - 00:49 42 % Medium" at bounding box center [104, 314] width 163 height 45
click at [129, 352] on div "Test . 01:52 - 02:03 Comp . 00:40 - 00:49 42 % Medium" at bounding box center [104, 359] width 163 height 44
click at [119, 313] on div "Test . 01:35 - 01:46 Comp . 00:40 - 00:49 42 % Medium" at bounding box center [104, 314] width 163 height 44
click at [309, 53] on button at bounding box center [319, 51] width 32 height 18
click at [318, 49] on icon at bounding box center [318, 50] width 11 height 11
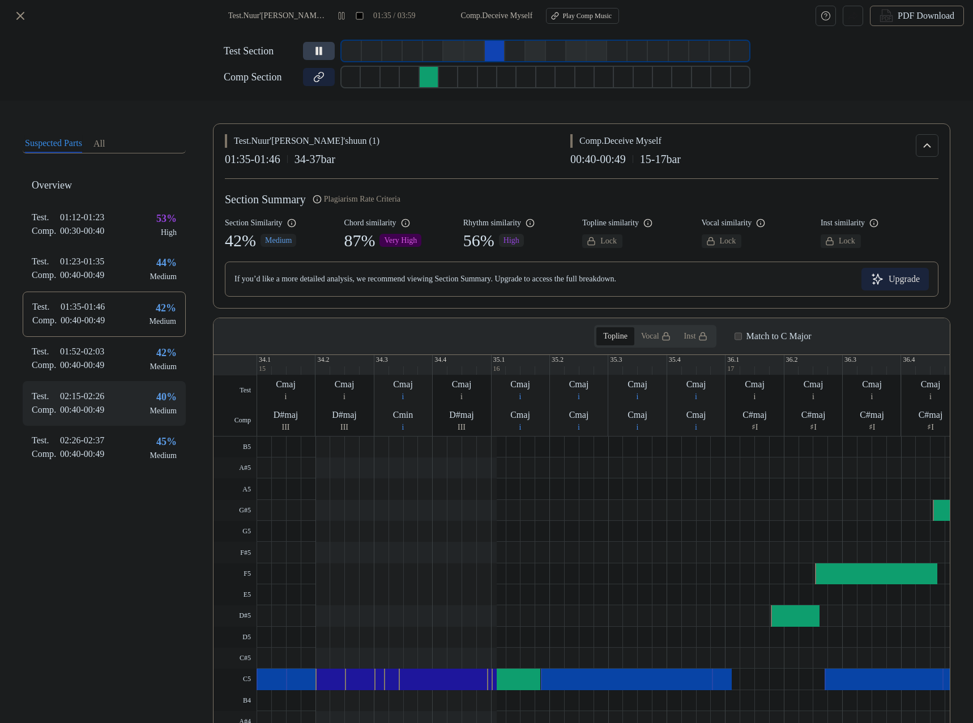
click at [119, 394] on div "Test . 02:15 - 02:26 Comp . 00:40 - 00:49 40 % Medium" at bounding box center [104, 403] width 163 height 44
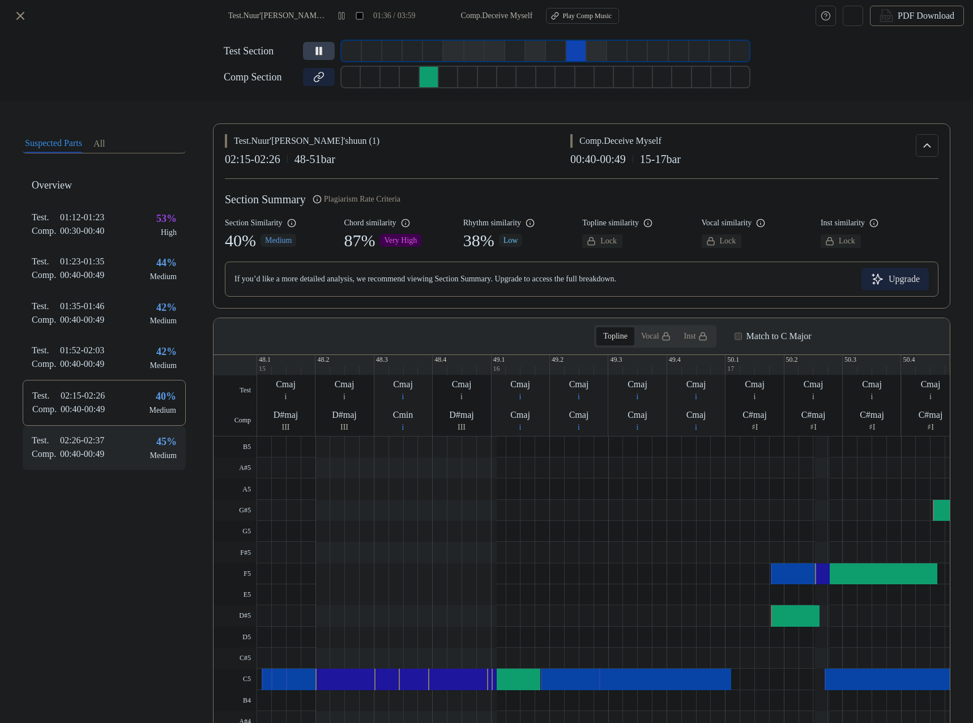
click at [110, 439] on div "Test . 02:26 - 02:37 Comp . 00:40 - 00:49 45 % Medium" at bounding box center [104, 448] width 163 height 44
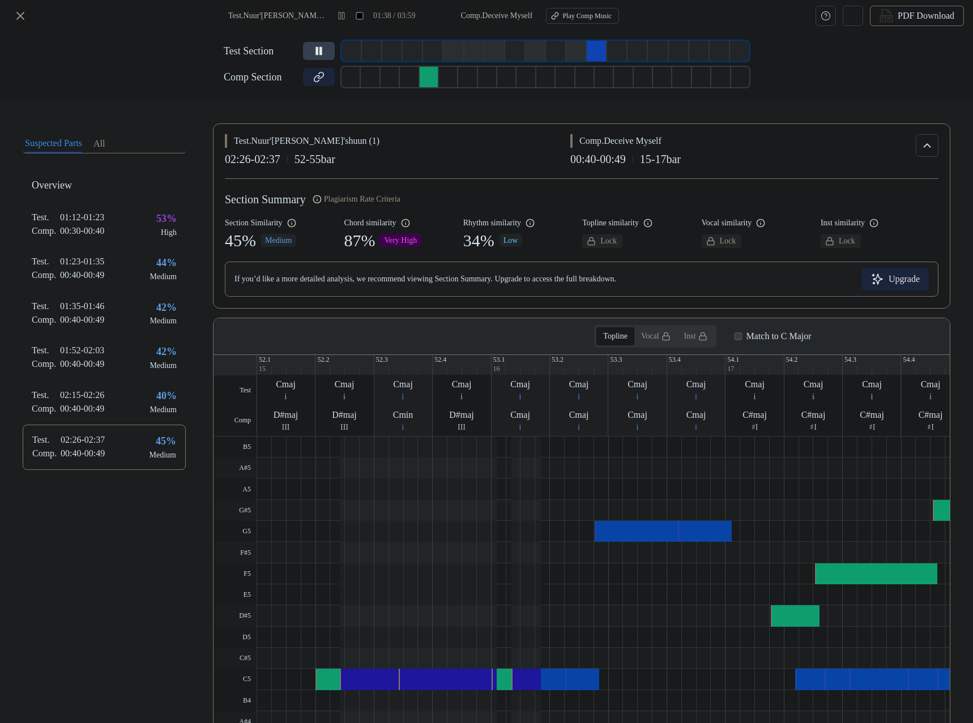
click at [319, 56] on button at bounding box center [319, 51] width 32 height 18
click at [319, 51] on icon at bounding box center [318, 50] width 11 height 11
click at [319, 54] on icon at bounding box center [318, 50] width 11 height 11
click at [313, 53] on icon at bounding box center [318, 50] width 11 height 11
